Goal: Find specific page/section: Find specific page/section

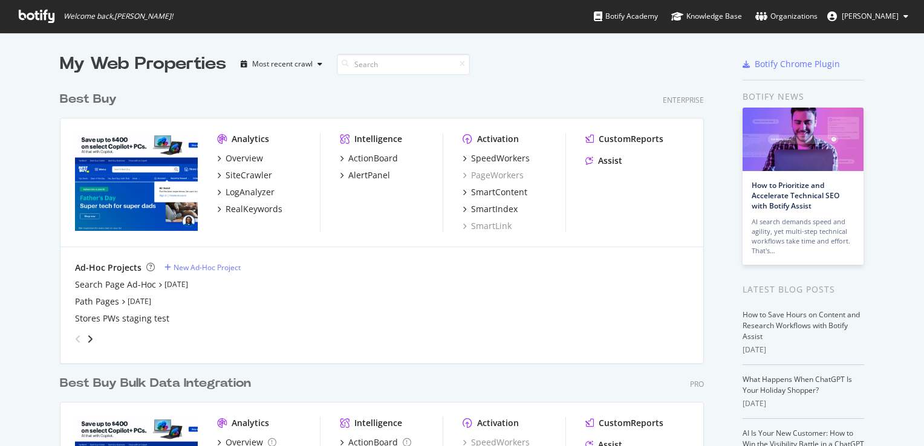
scroll to position [437, 906]
click at [249, 175] on div "SiteCrawler" at bounding box center [249, 175] width 47 height 12
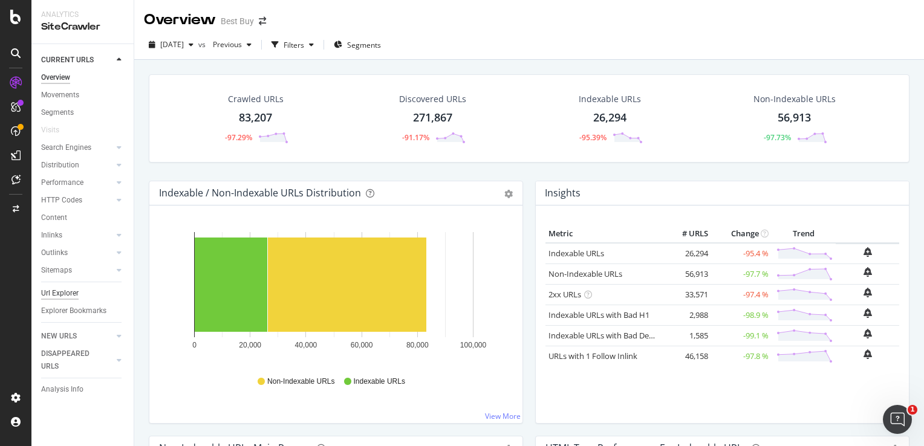
click at [50, 289] on div "Url Explorer" at bounding box center [60, 293] width 38 height 13
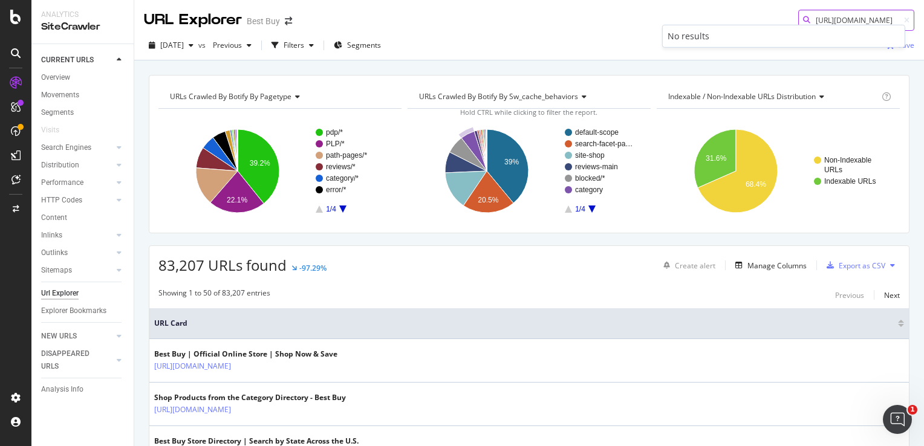
click at [820, 18] on input "[URL][DOMAIN_NAME]" at bounding box center [856, 20] width 116 height 21
paste input "9/pcmcat1694543524033.c?id=pcmcat1694543524033"
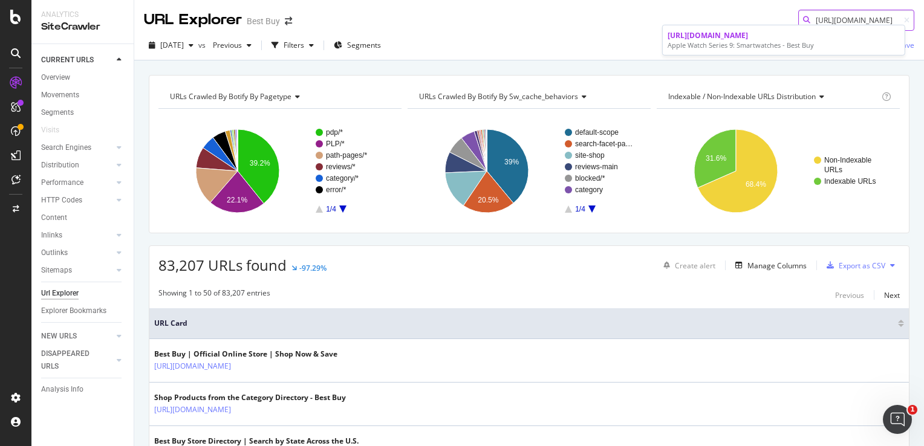
type input "[URL][DOMAIN_NAME]"
